Goal: Task Accomplishment & Management: Manage account settings

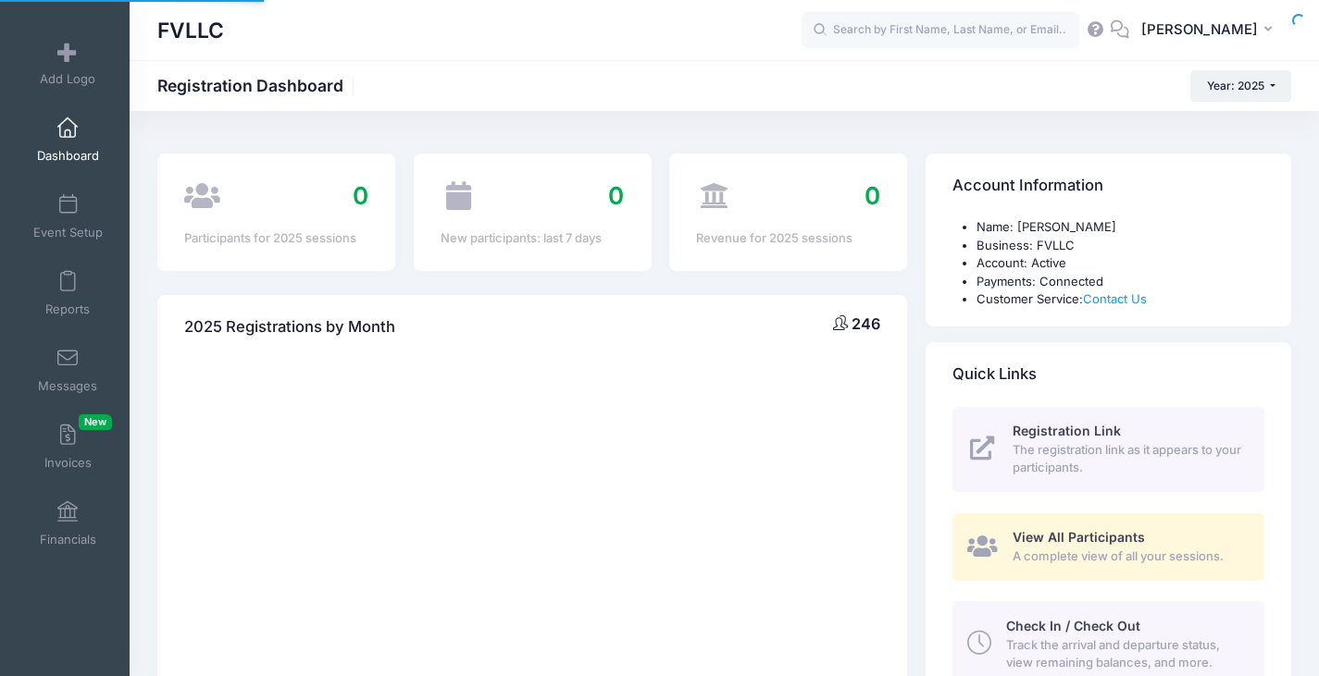
select select
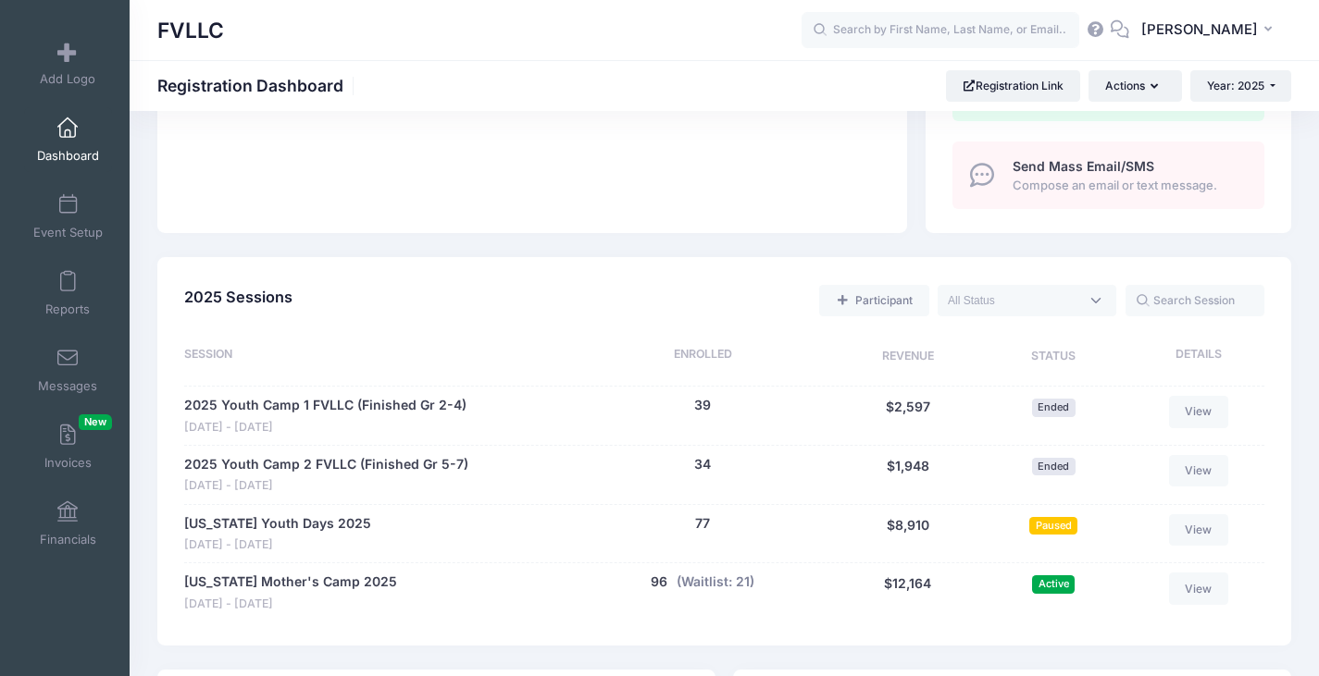
scroll to position [740, 0]
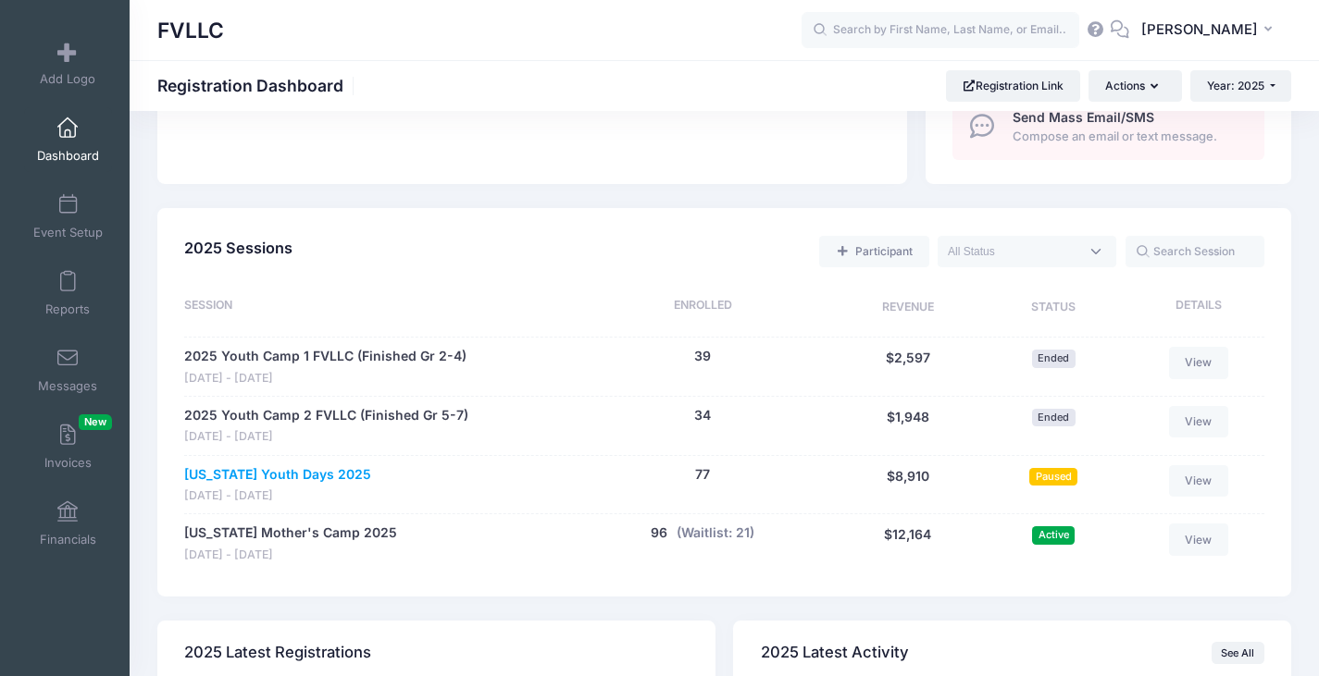
click at [284, 474] on link "[US_STATE] Youth Days 2025" at bounding box center [277, 474] width 187 height 19
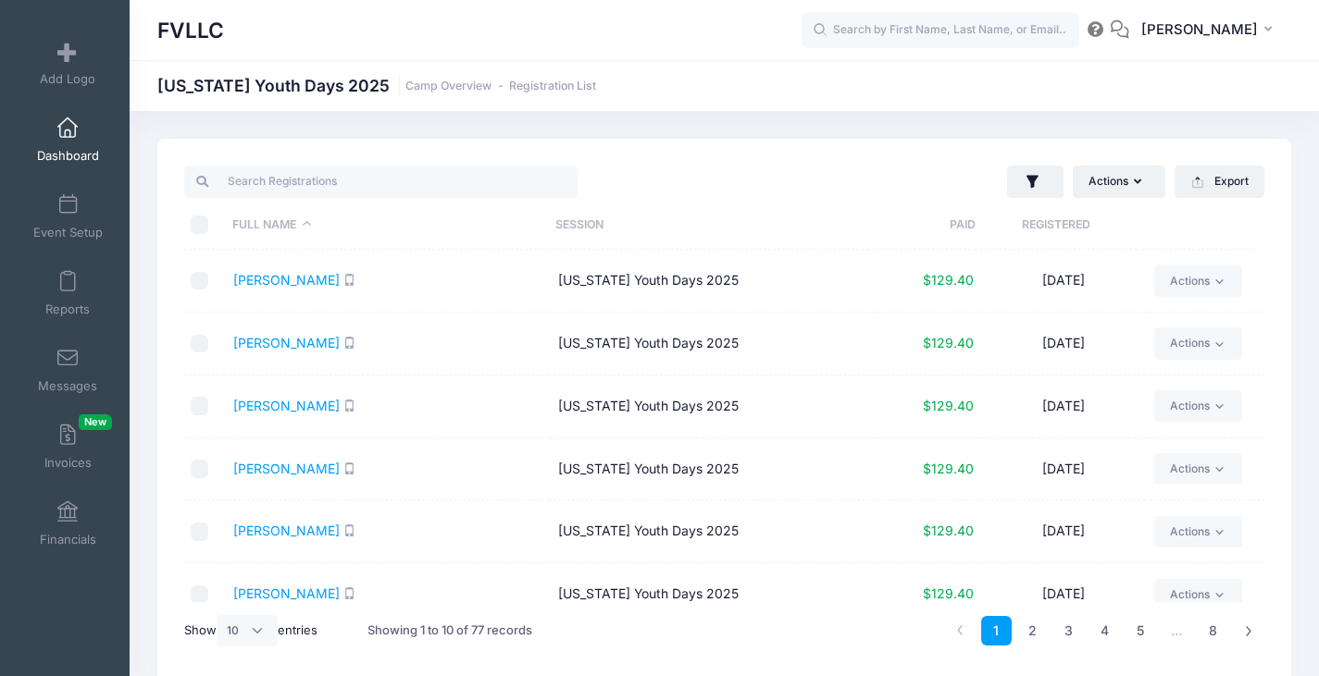
scroll to position [274, 0]
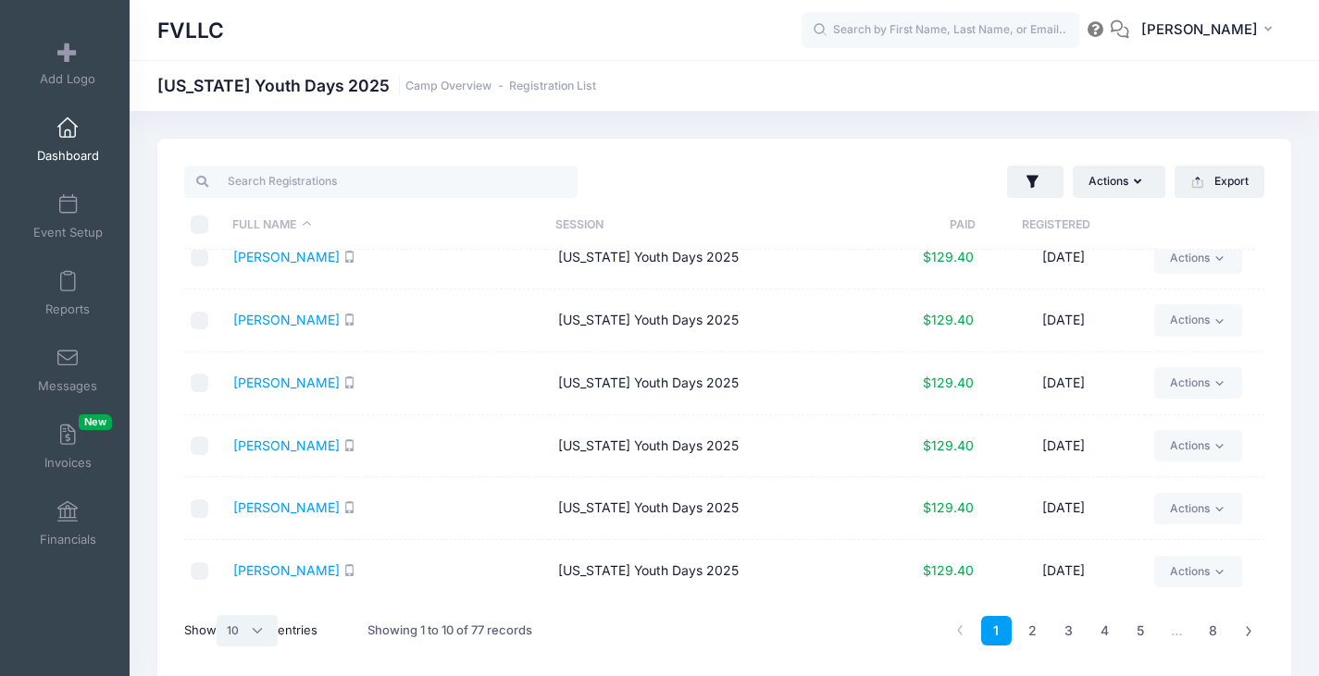
click at [258, 631] on select "All 10 25 50" at bounding box center [247, 630] width 61 height 31
select select "50"
click at [219, 615] on select "All 10 25 50" at bounding box center [247, 630] width 61 height 31
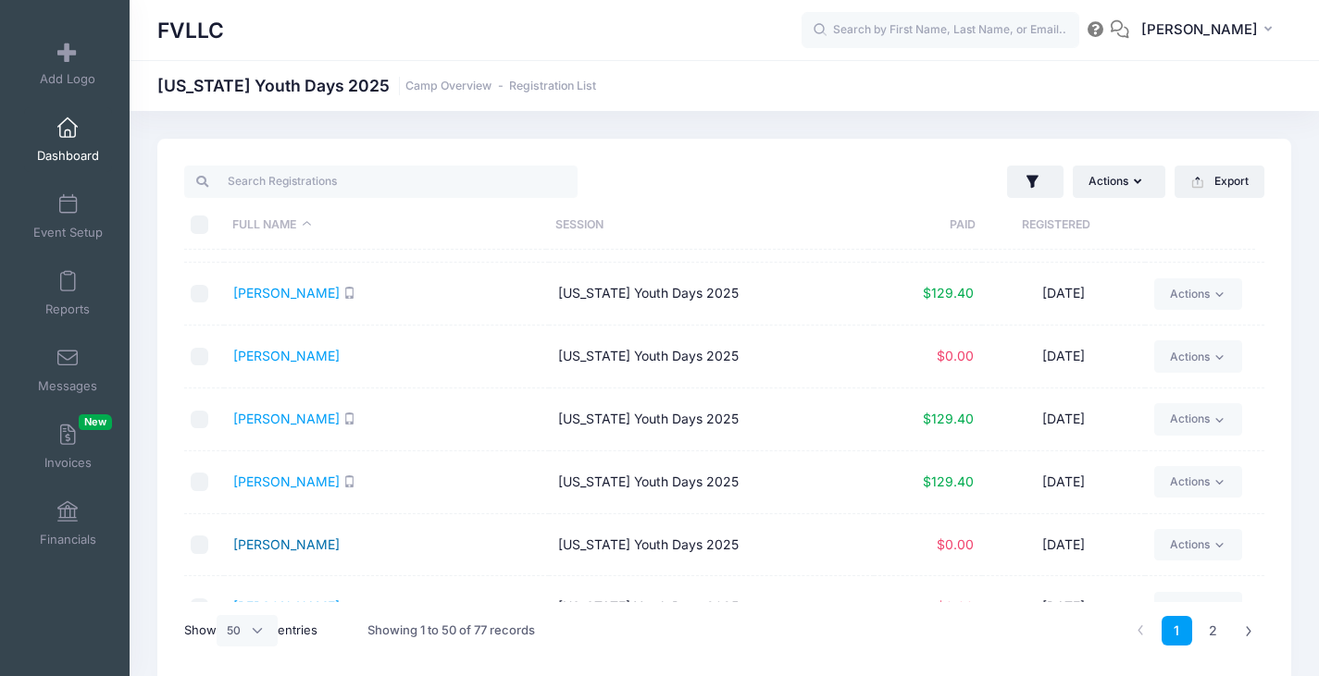
click at [277, 541] on link "Haapala, Ava" at bounding box center [286, 545] width 106 height 16
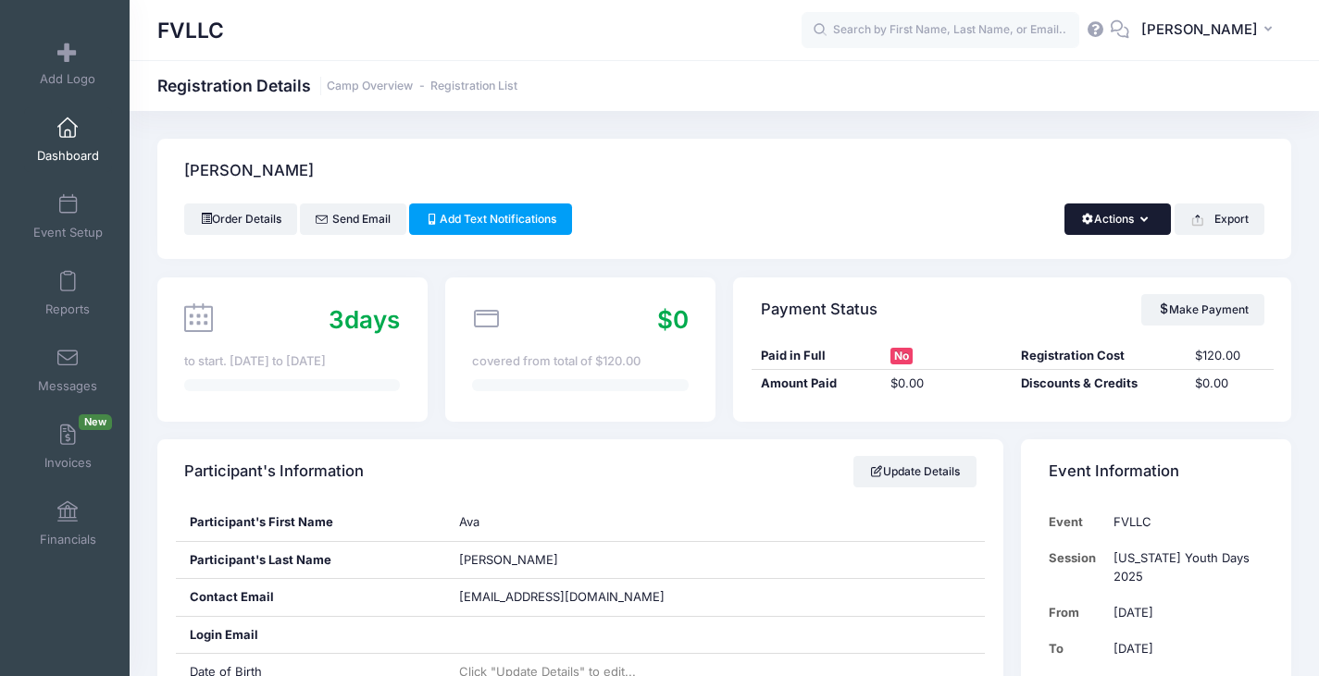
click at [1138, 219] on button "Actions" at bounding box center [1117, 219] width 106 height 31
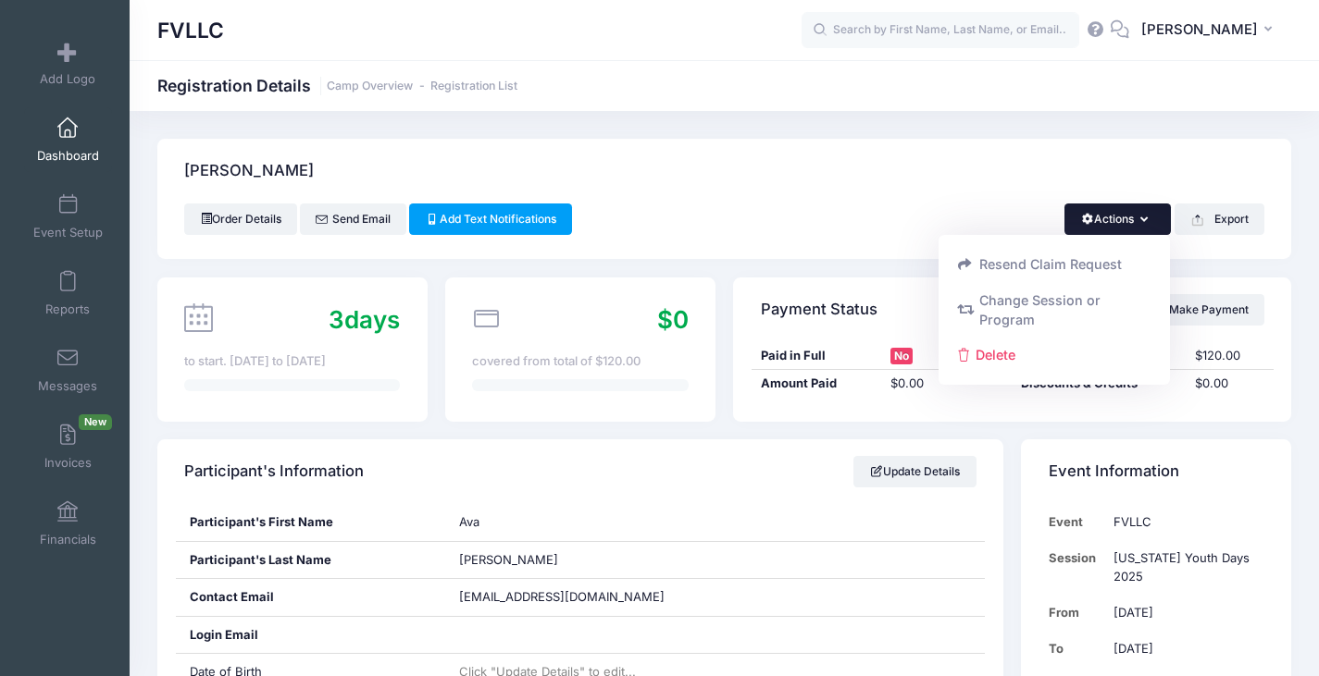
click at [869, 192] on div "Haapala, Ava" at bounding box center [724, 171] width 1134 height 65
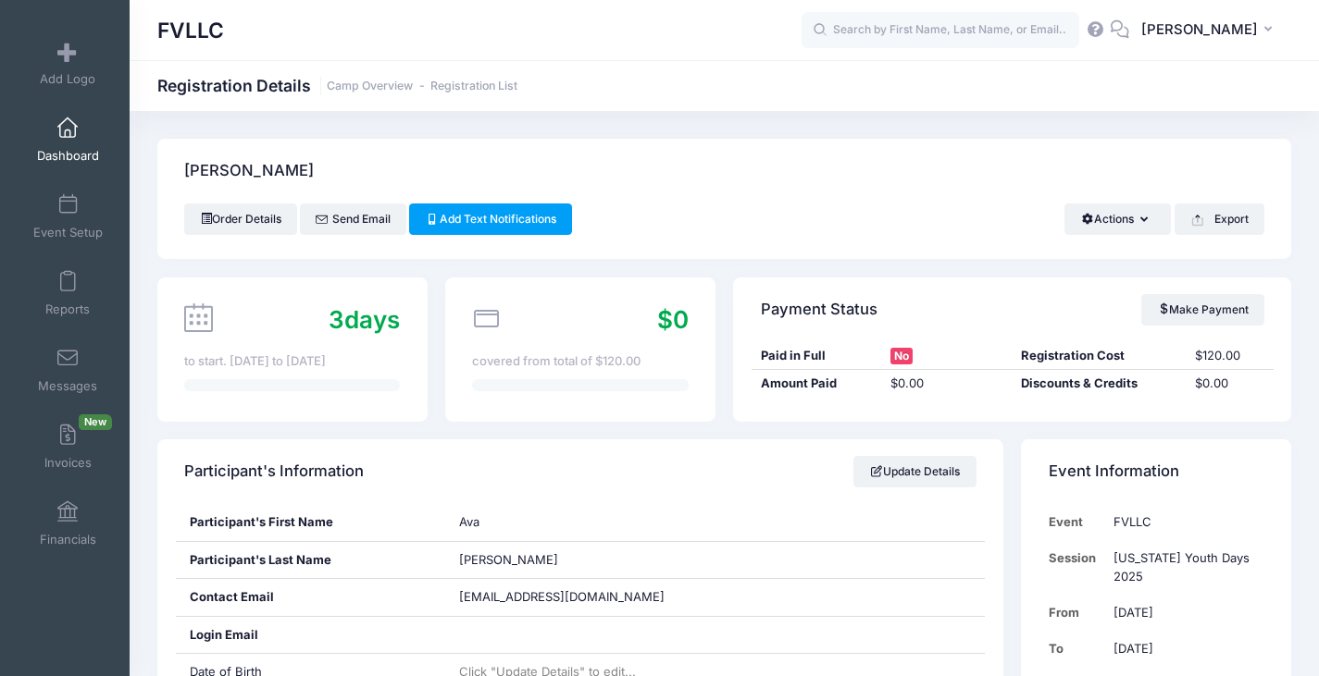
click at [76, 144] on link "Dashboard" at bounding box center [68, 139] width 88 height 65
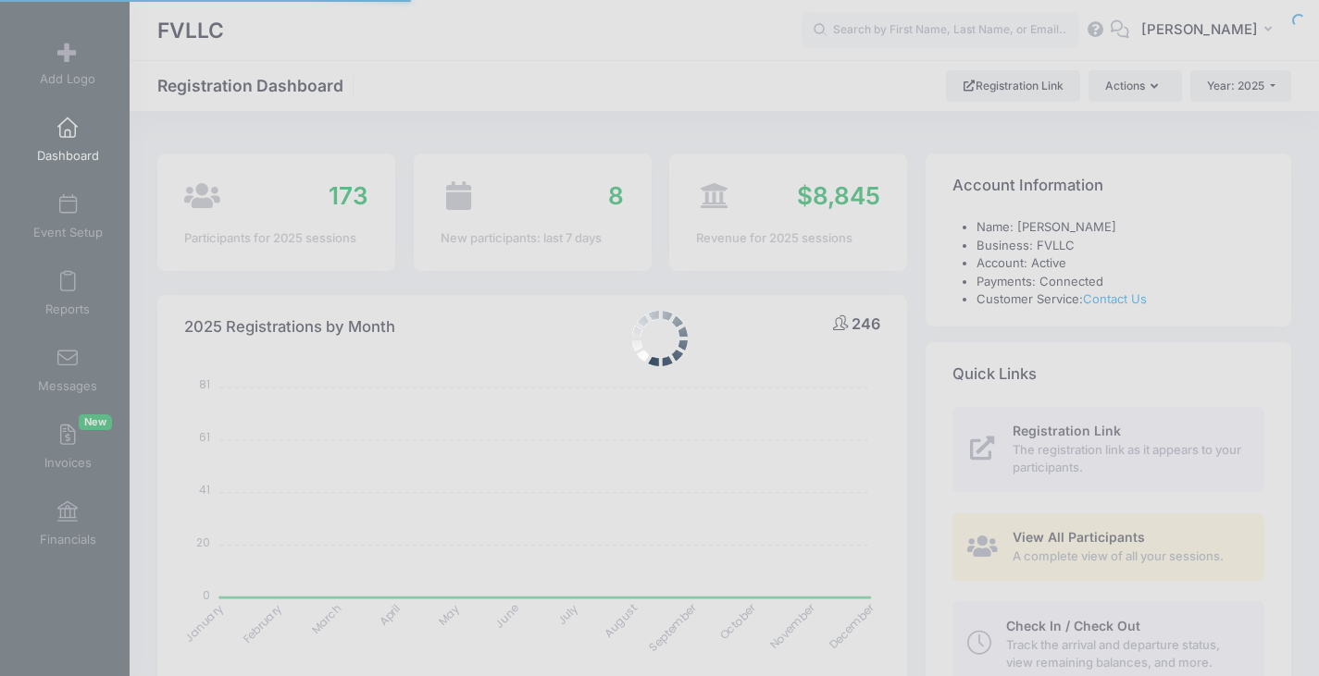
select select
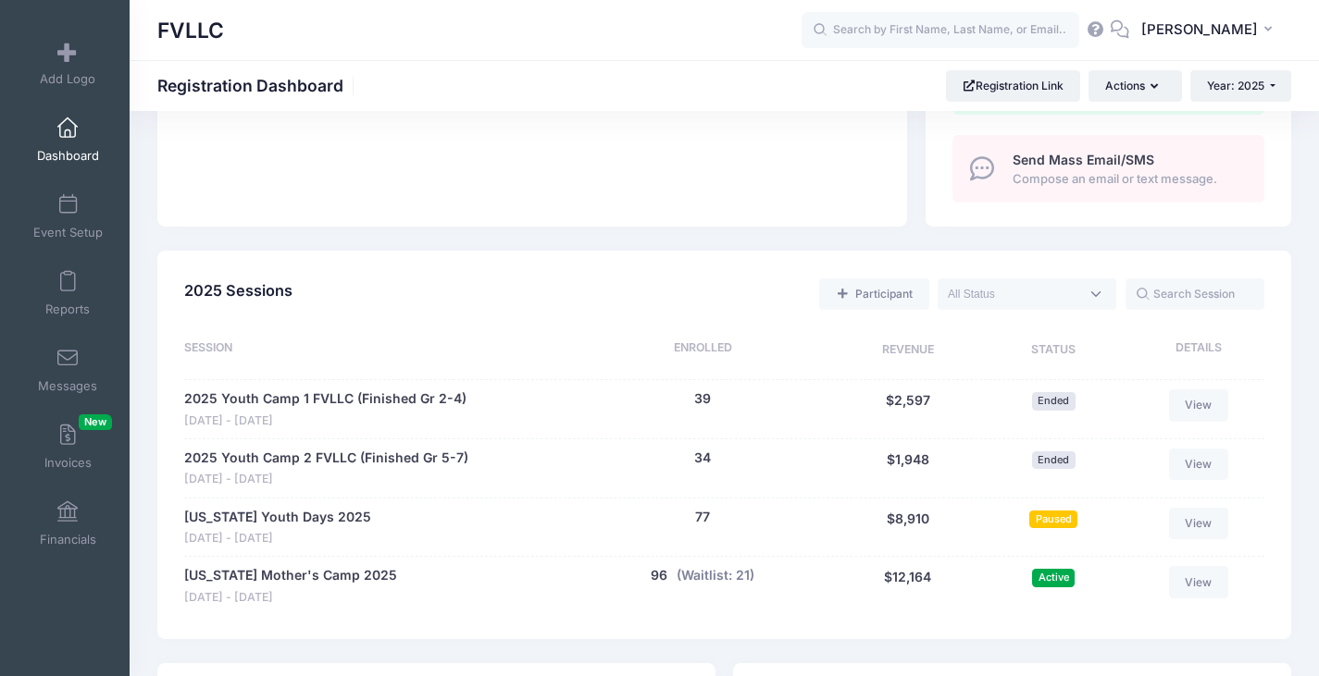
scroll to position [833, 0]
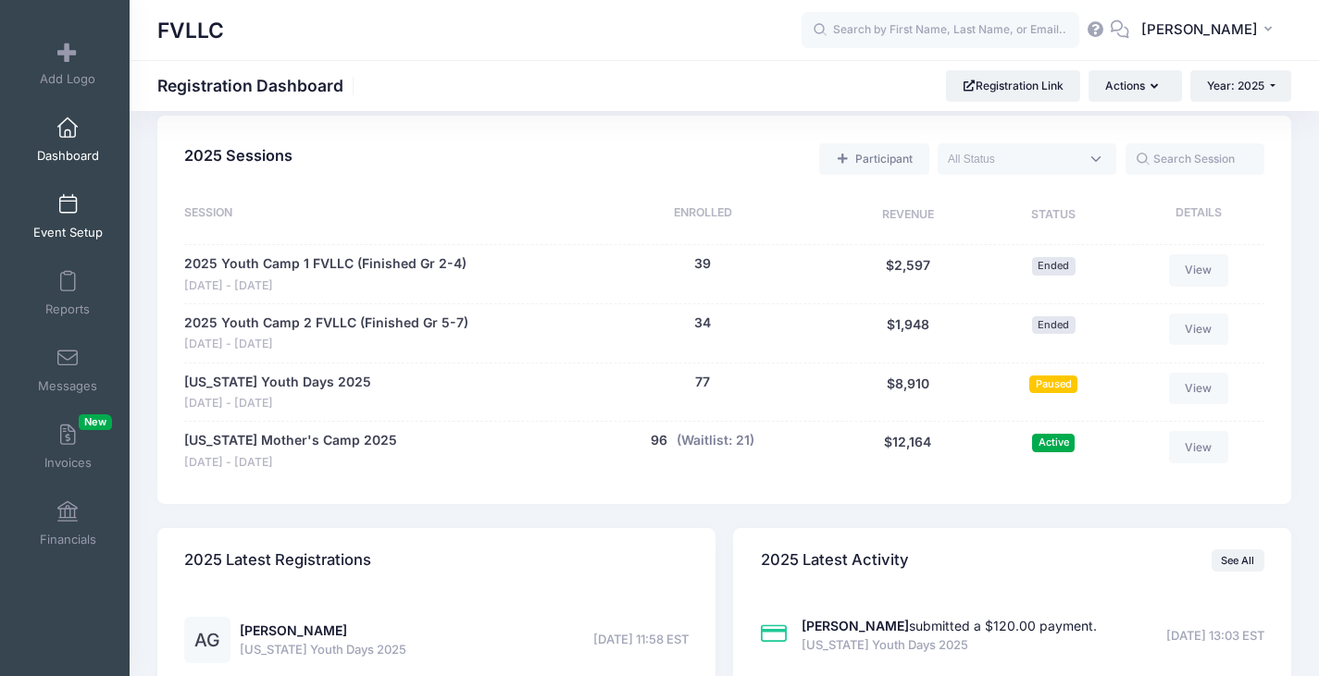
click at [78, 212] on link "Event Setup" at bounding box center [68, 216] width 88 height 65
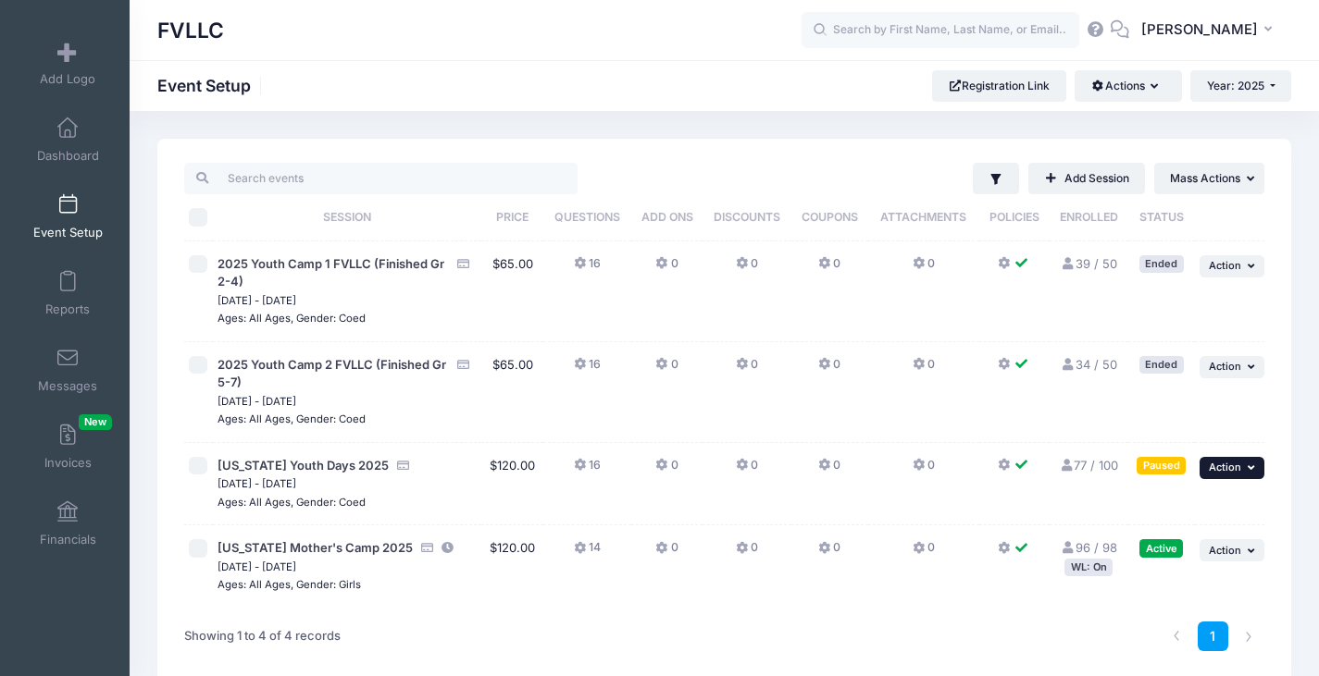
click at [1254, 471] on icon "button" at bounding box center [1252, 468] width 11 height 10
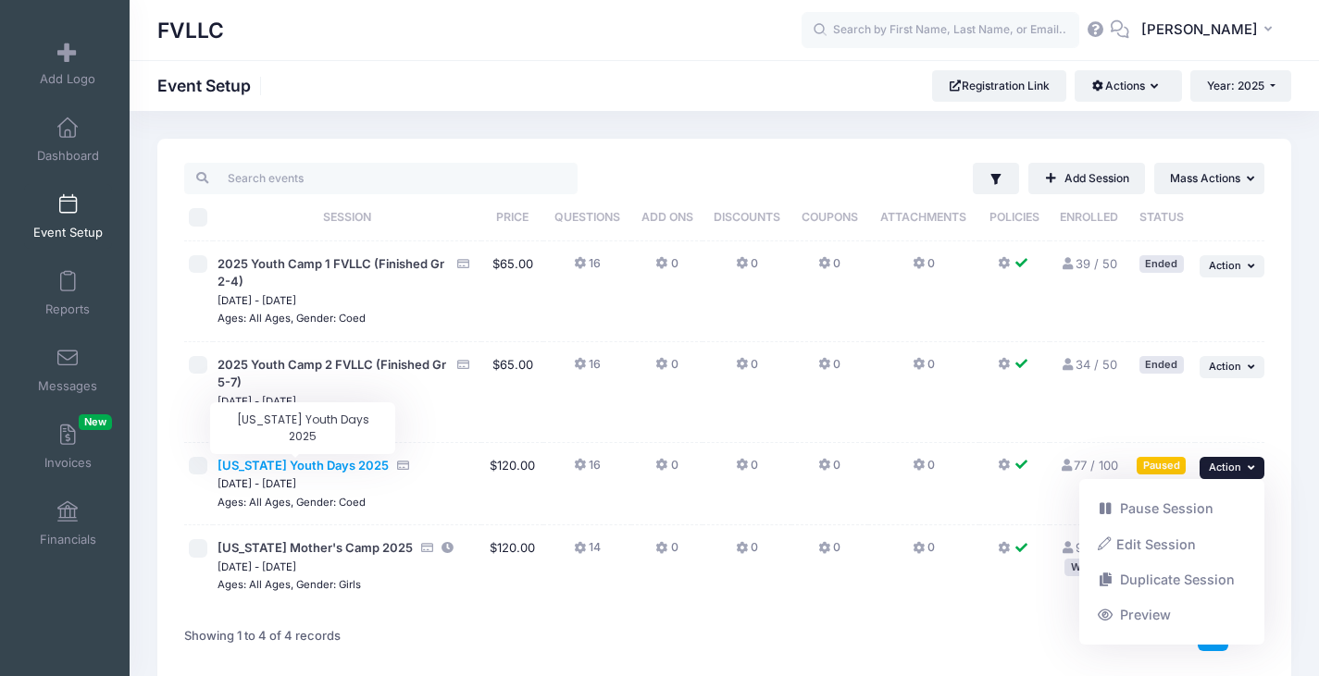
click at [301, 470] on span "[US_STATE] Youth Days 2025" at bounding box center [302, 465] width 171 height 15
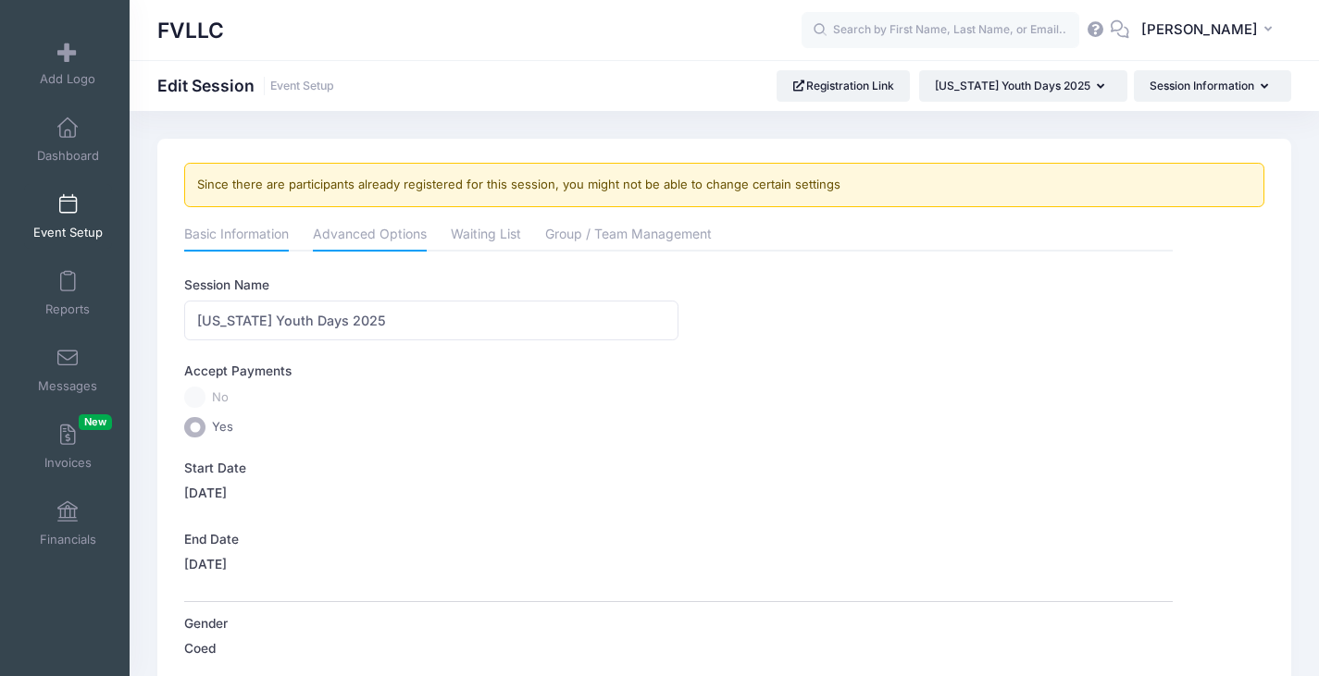
click at [359, 232] on link "Advanced Options" at bounding box center [370, 235] width 114 height 33
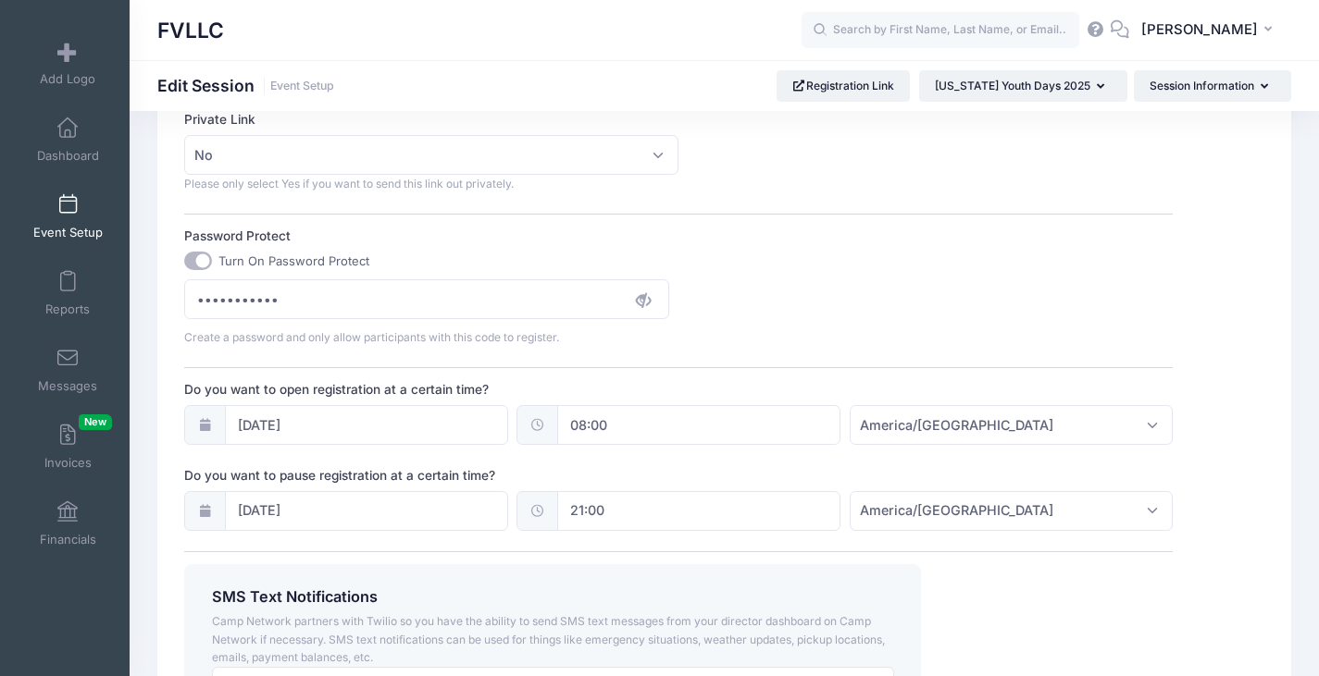
scroll to position [1388, 0]
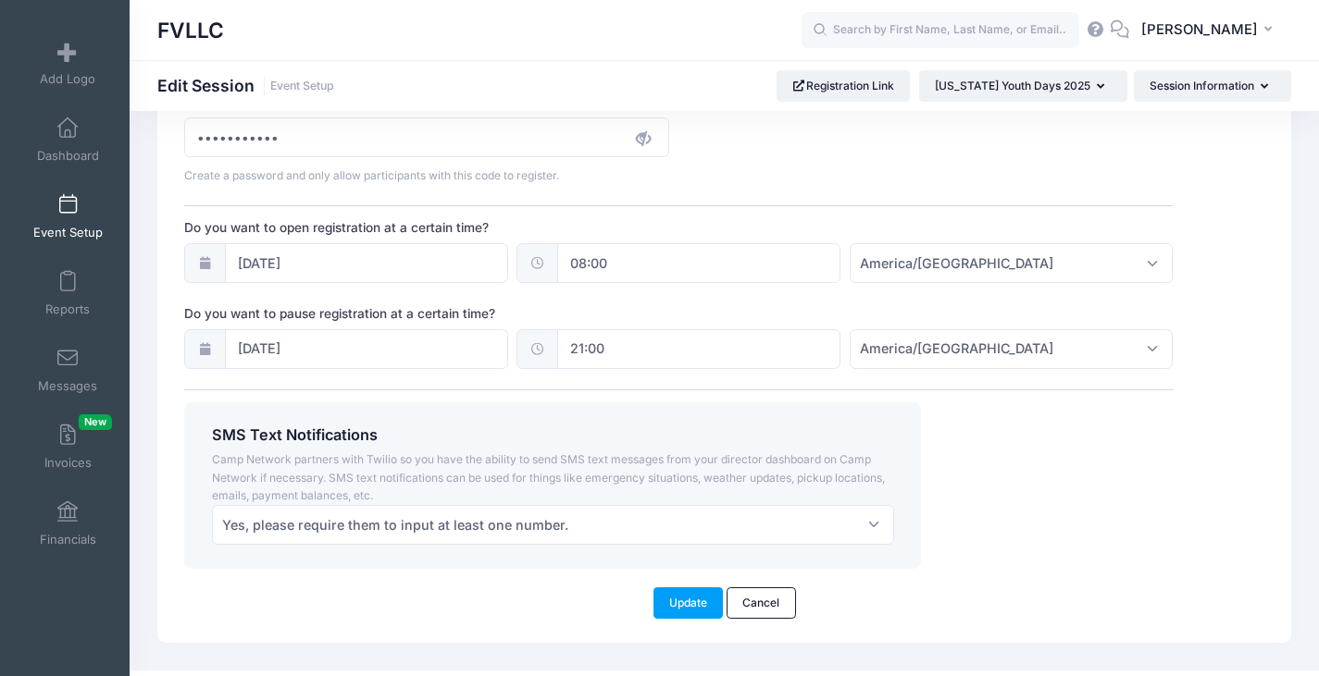
click at [204, 345] on icon at bounding box center [204, 349] width 15 height 12
click at [310, 352] on input "09/24/2025" at bounding box center [366, 349] width 283 height 40
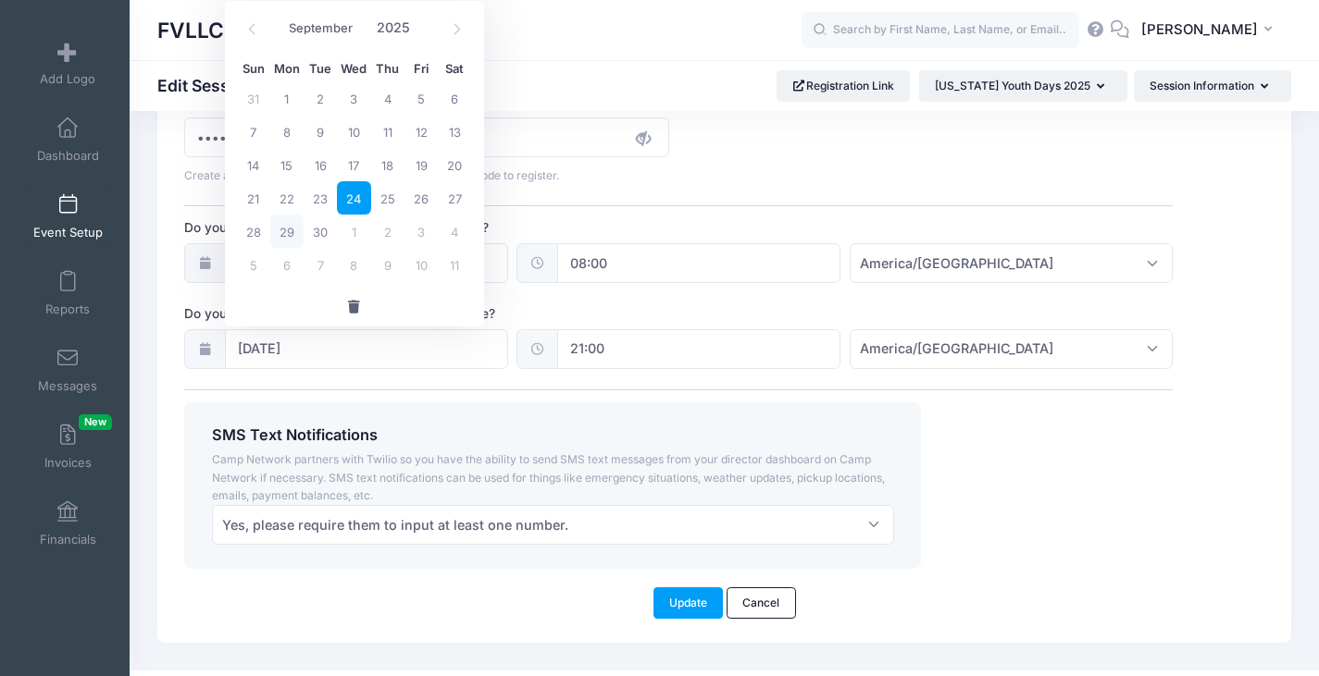
click at [1086, 531] on div "SMS Text Notifications Camp Network partners with Twilio so you have the abilit…" at bounding box center [679, 486] width 1006 height 166
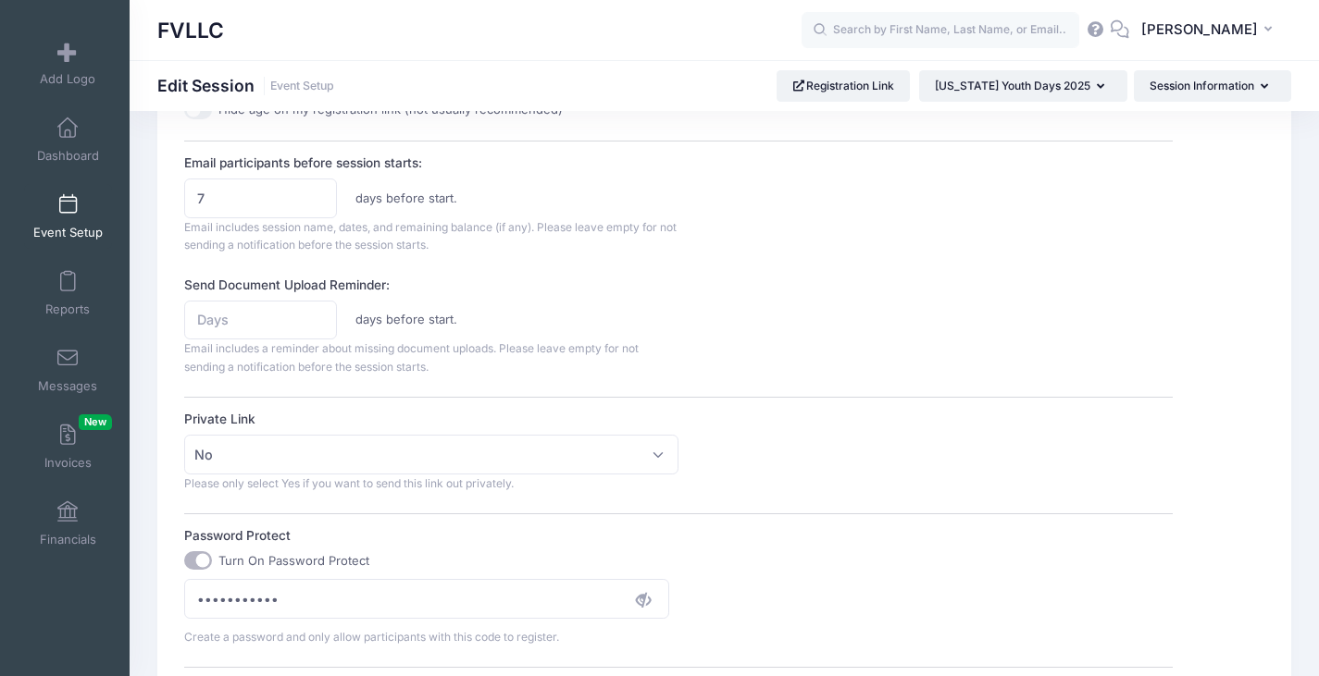
scroll to position [925, 0]
click at [664, 459] on span "No" at bounding box center [431, 456] width 494 height 40
click at [664, 458] on span "No" at bounding box center [431, 456] width 494 height 40
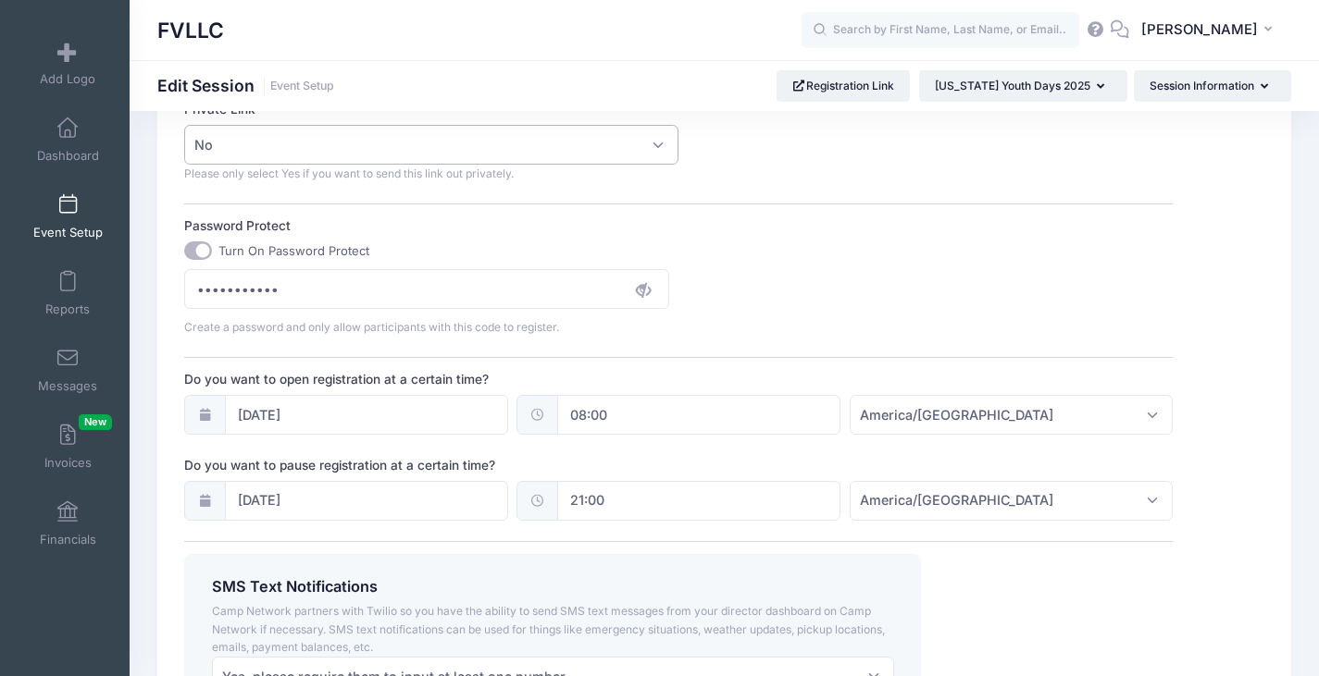
scroll to position [1388, 0]
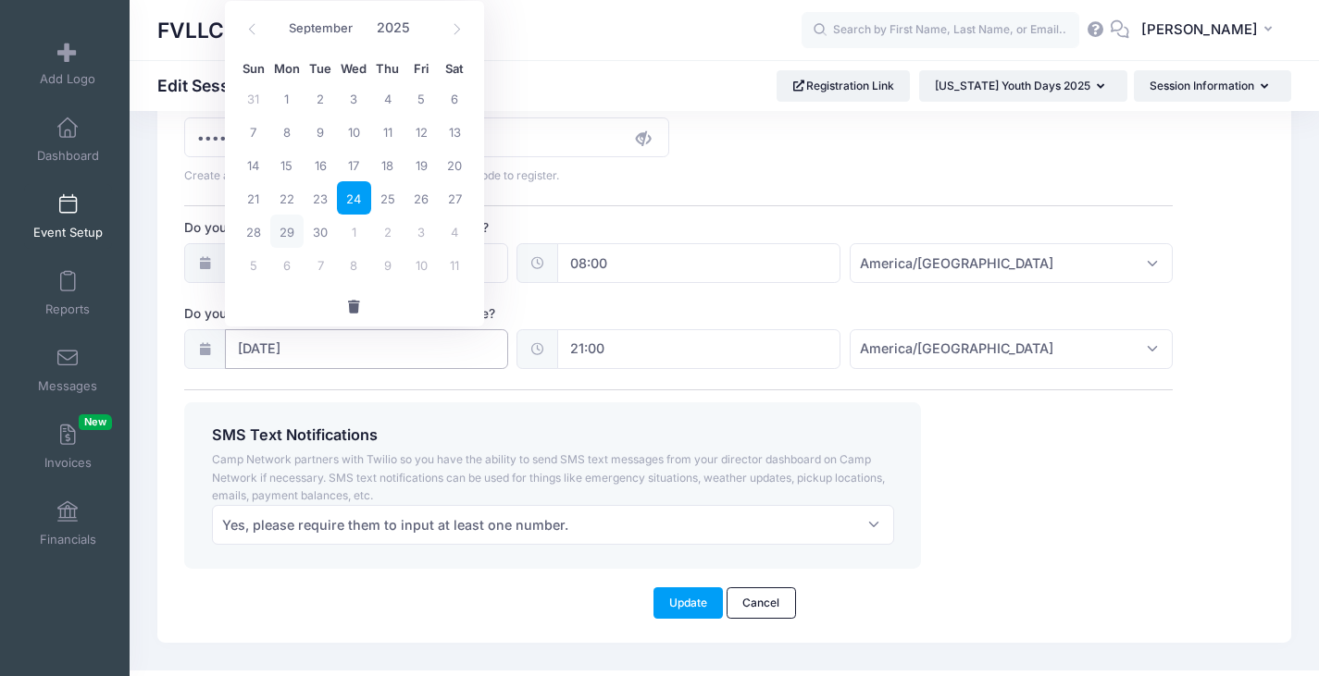
click at [276, 350] on input "09/24/2025" at bounding box center [366, 349] width 283 height 40
click at [354, 230] on span "1" at bounding box center [353, 231] width 33 height 33
type input "10/01/2025"
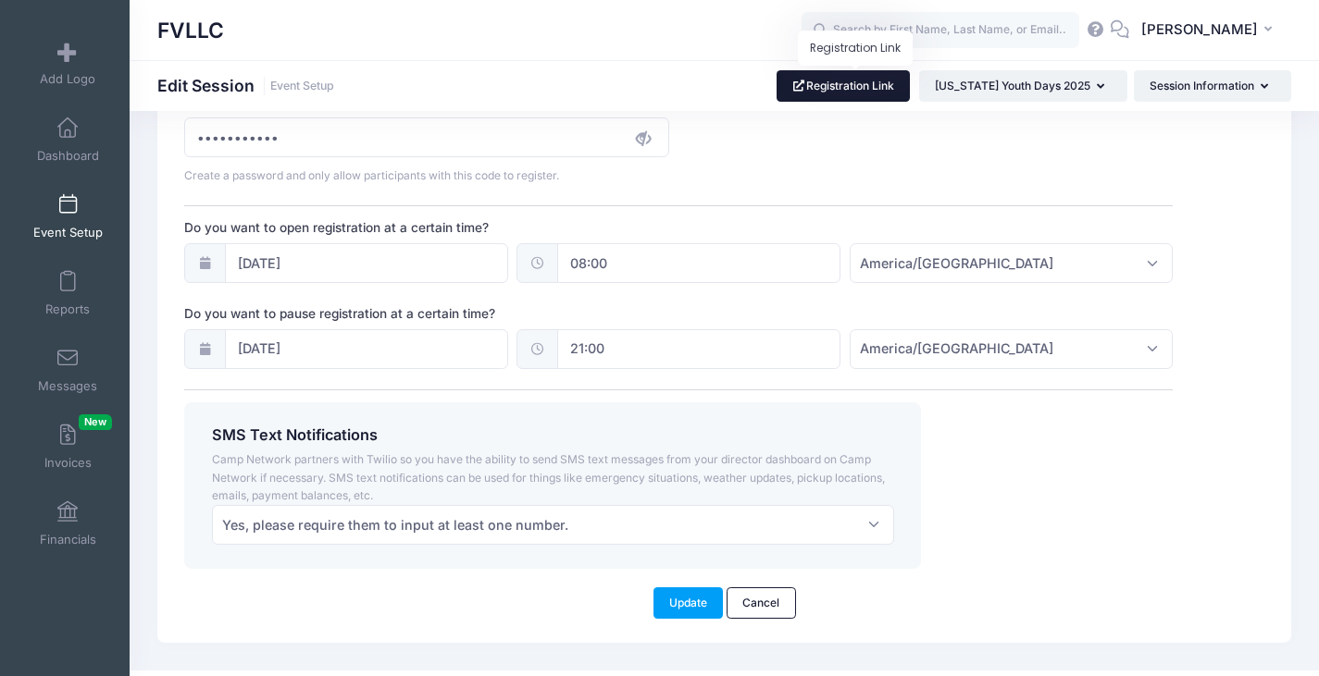
click at [896, 90] on link "Registration Link" at bounding box center [843, 85] width 134 height 31
click at [767, 603] on link "Cancel" at bounding box center [760, 603] width 69 height 31
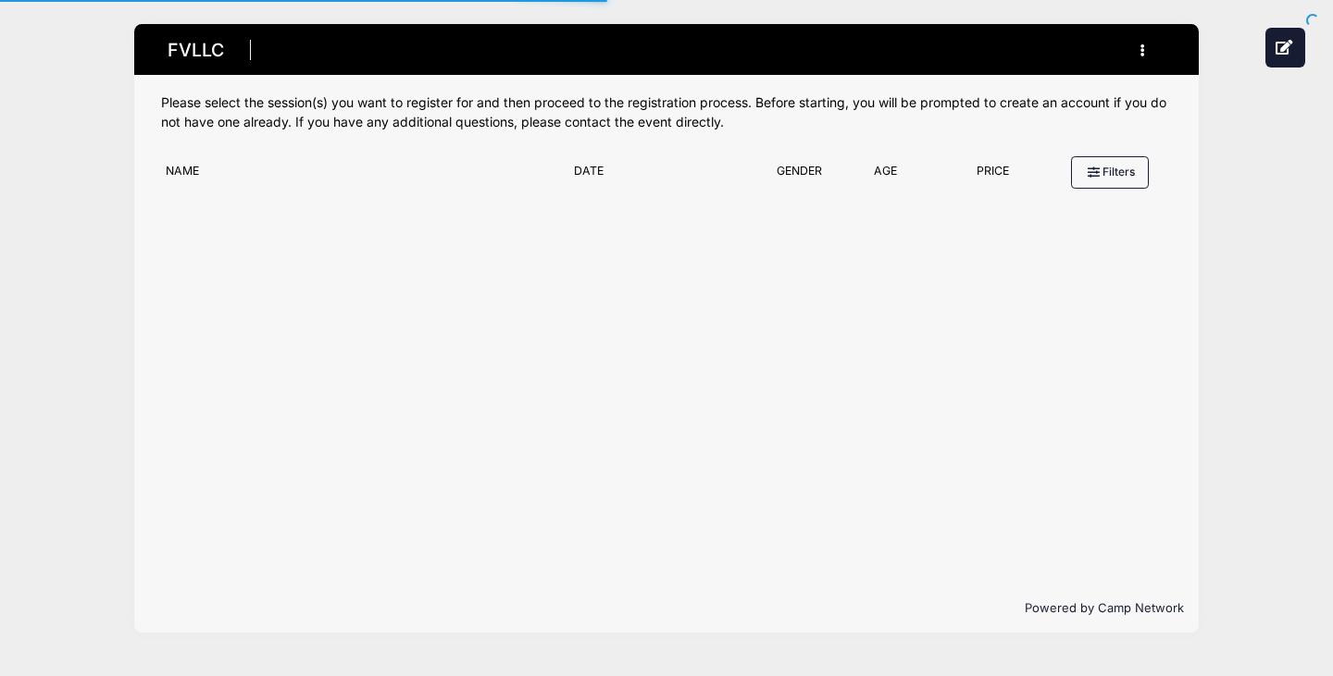
type input "#E5E5E5"
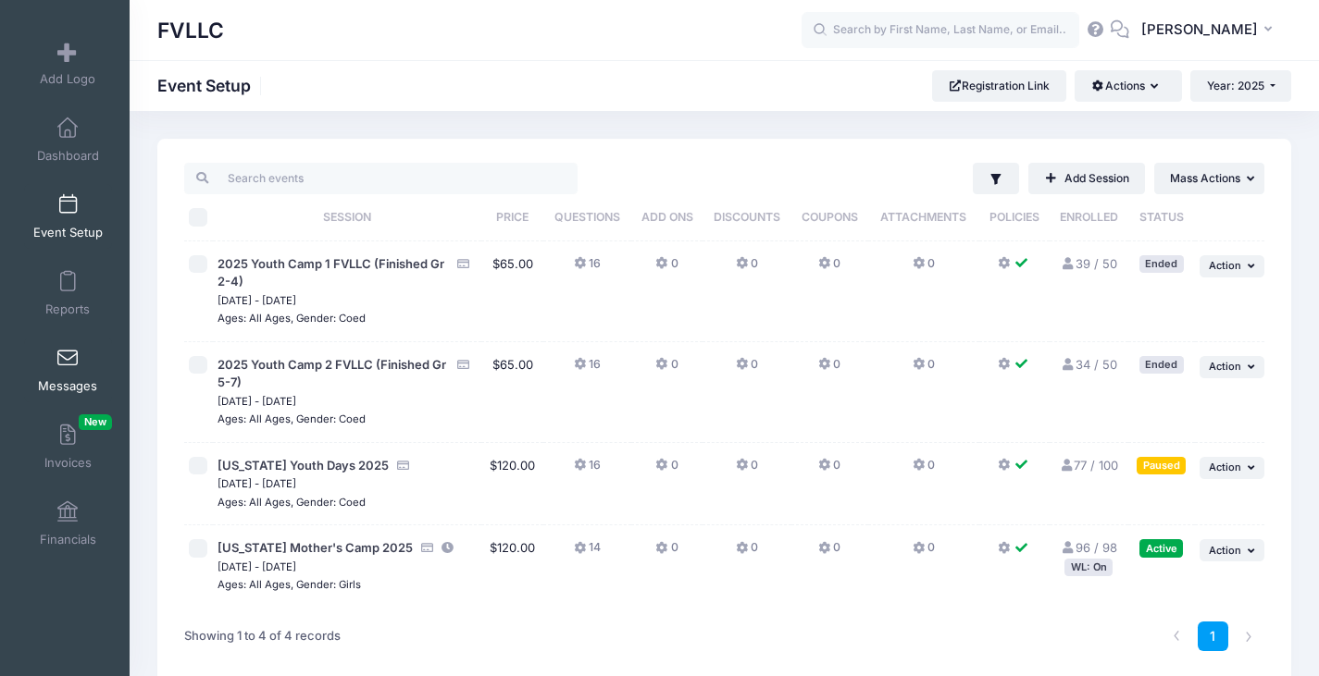
click at [68, 346] on link "Messages" at bounding box center [68, 370] width 88 height 65
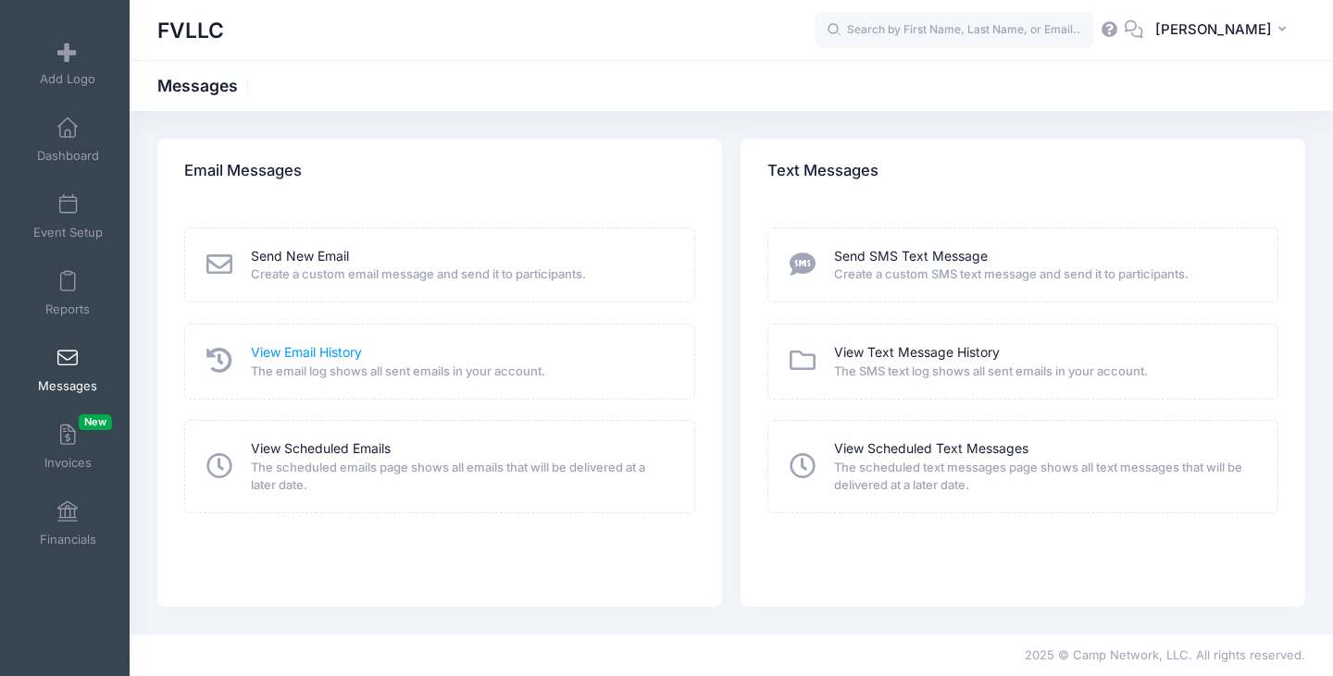
click at [334, 355] on link "View Email History" at bounding box center [306, 352] width 111 height 19
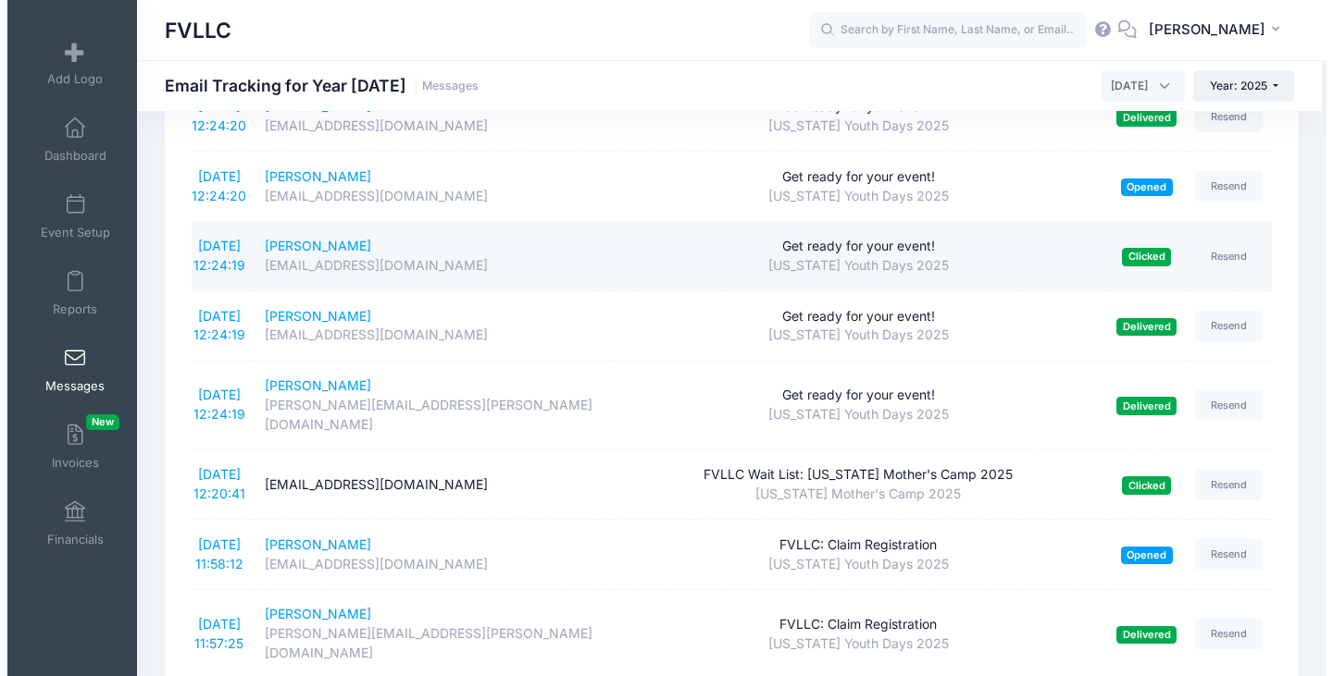
scroll to position [1203, 0]
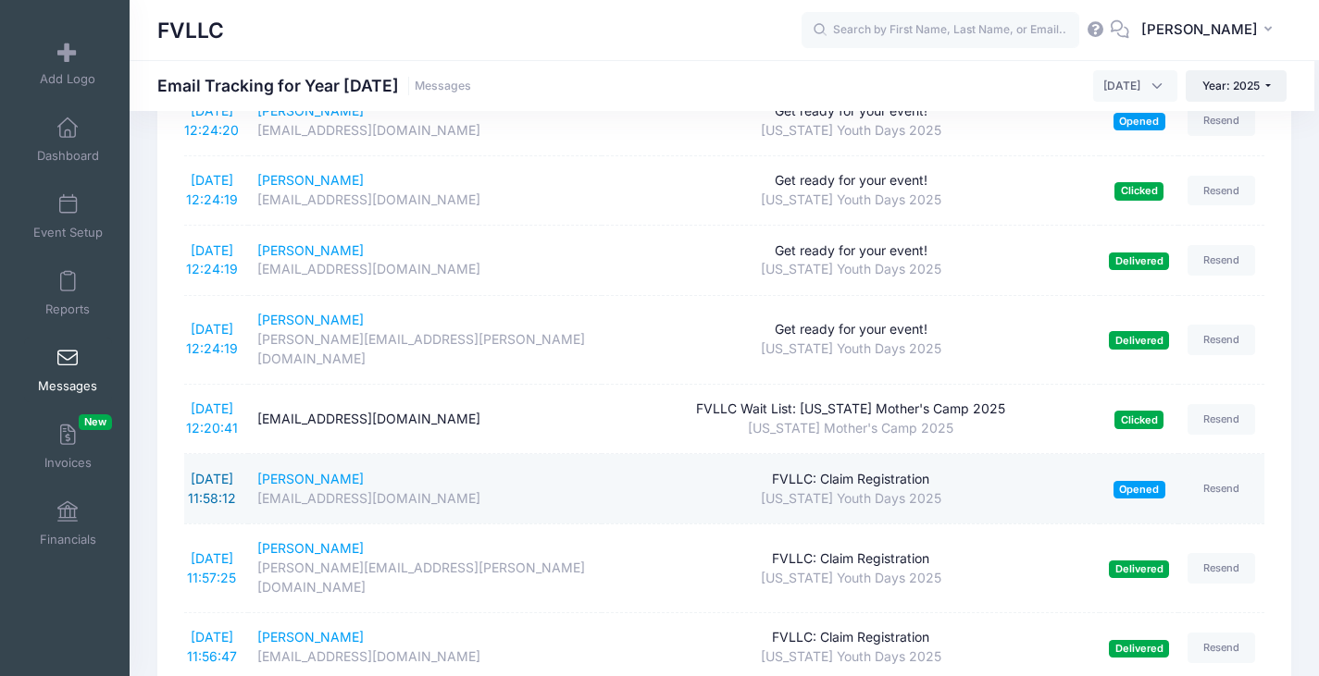
click at [224, 471] on link "[DATE] 11:58:12" at bounding box center [212, 488] width 48 height 35
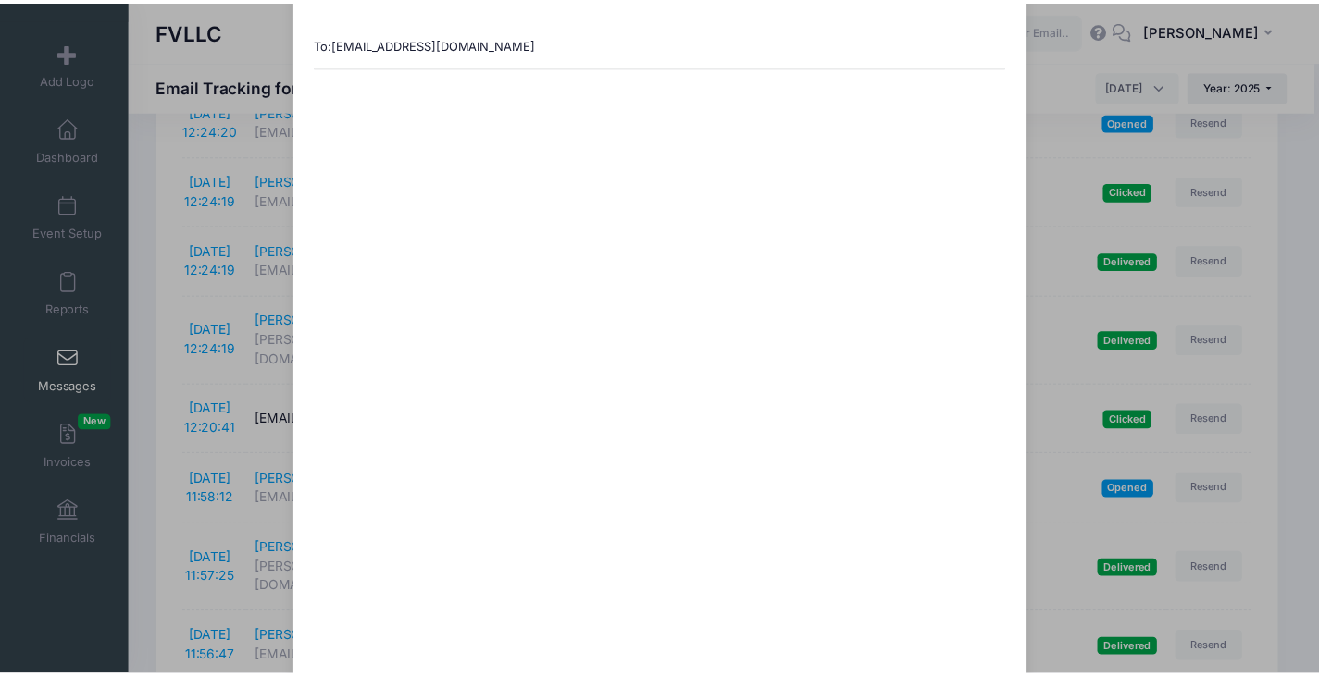
scroll to position [0, 0]
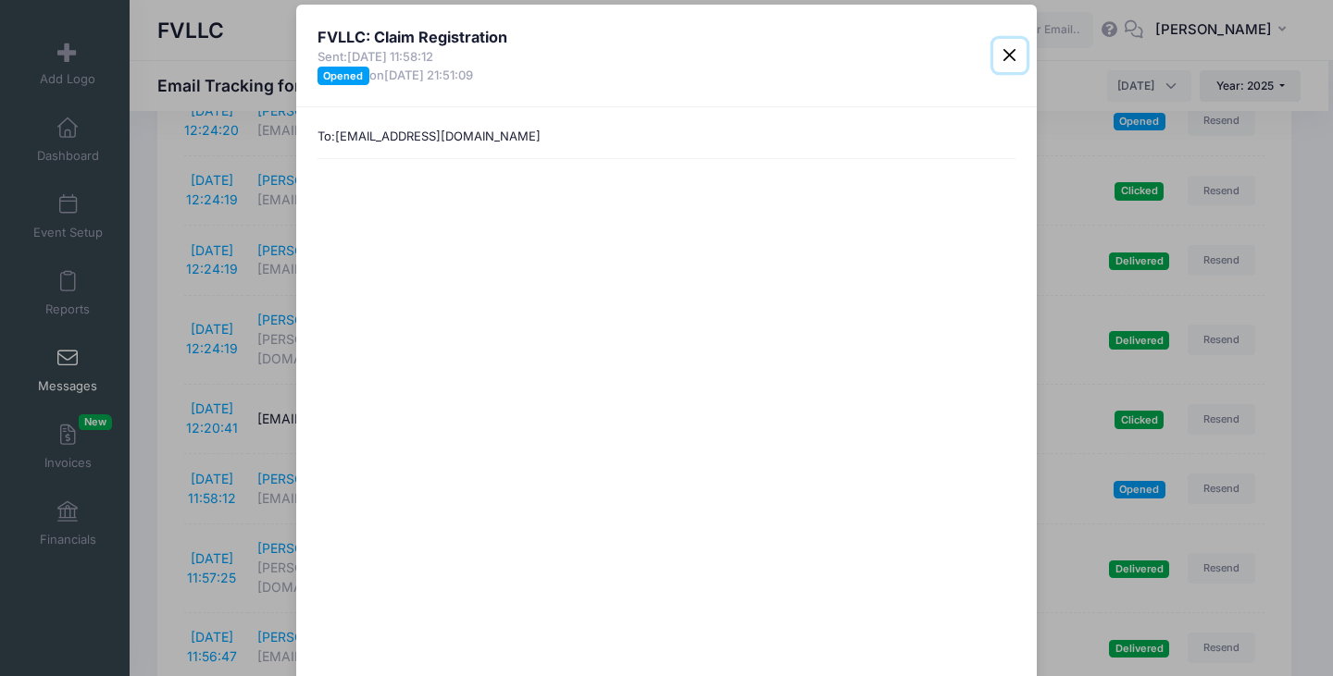
click at [1004, 52] on button "Close" at bounding box center [1009, 55] width 33 height 33
